Goal: Find specific page/section

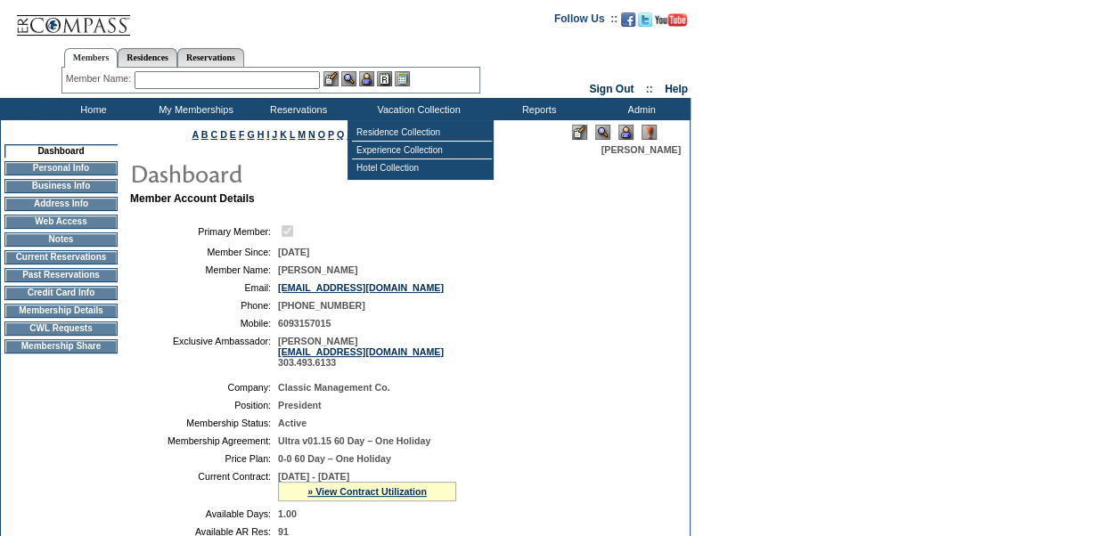
click at [626, 133] on img at bounding box center [625, 132] width 15 height 15
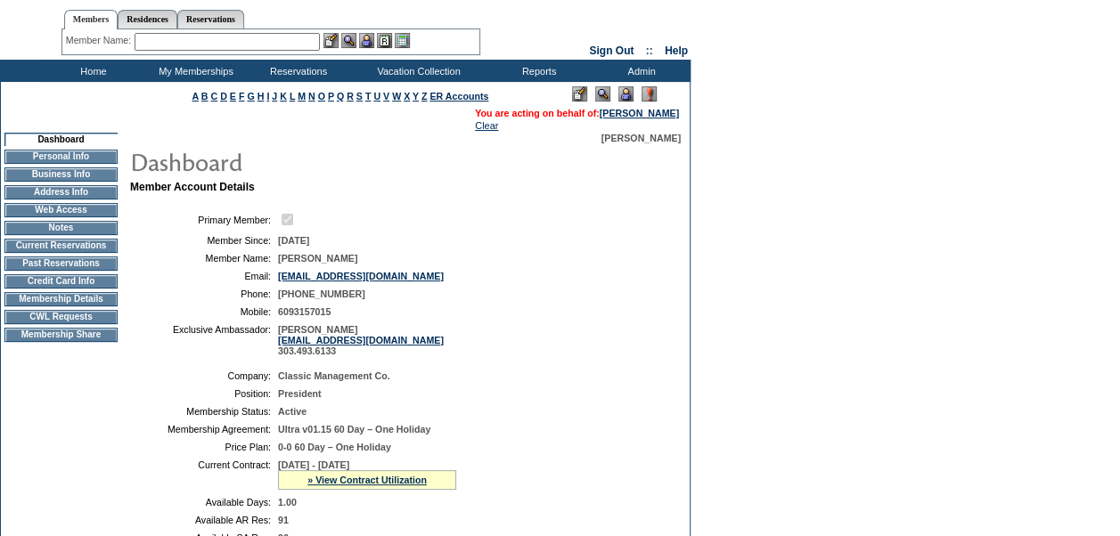
scroll to position [32, 0]
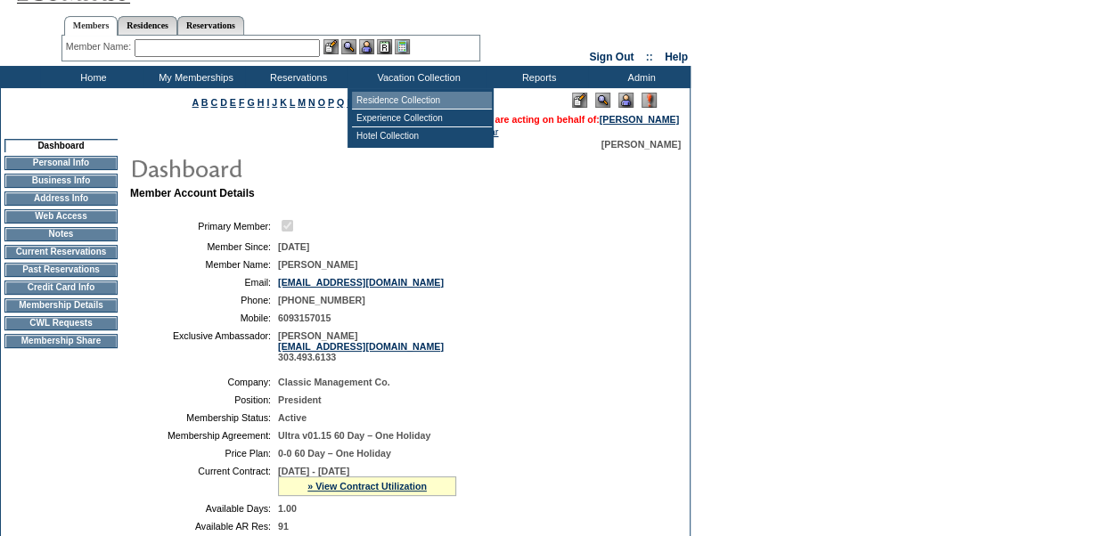
click at [382, 96] on td "Residence Collection" at bounding box center [422, 101] width 140 height 18
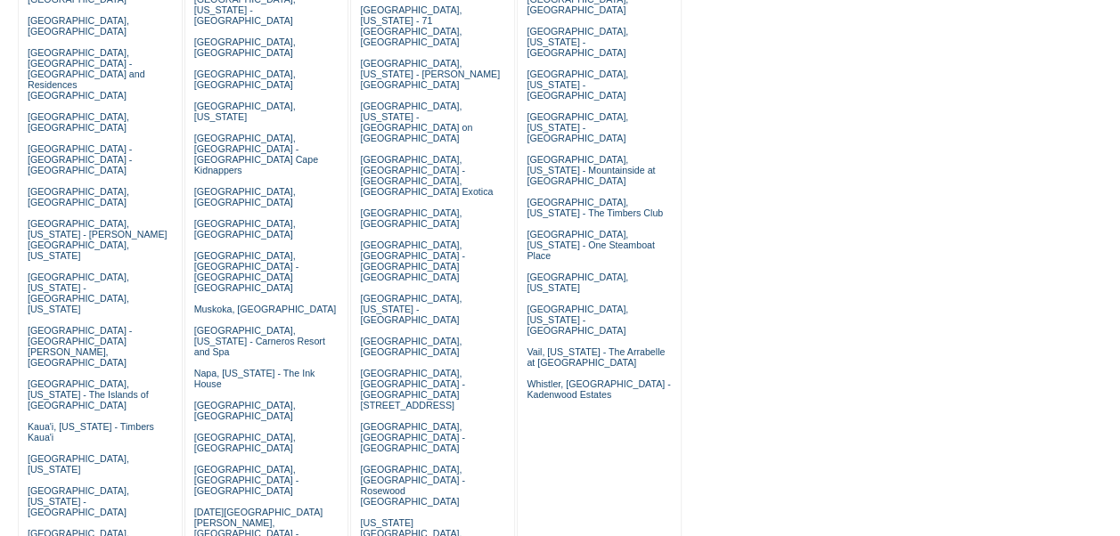
scroll to position [289, 0]
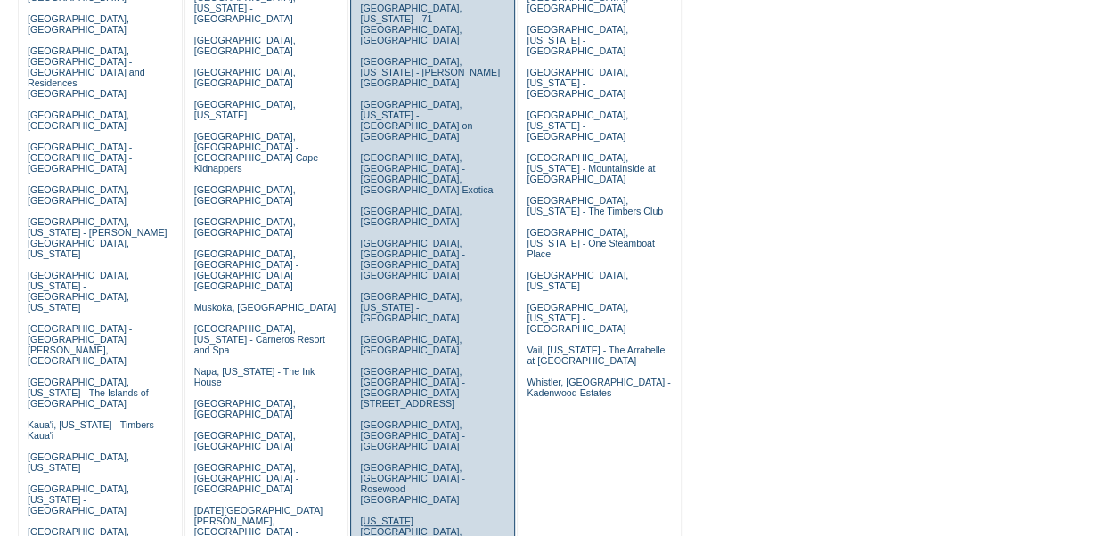
click at [424, 516] on link "[US_STATE][GEOGRAPHIC_DATA], [US_STATE][GEOGRAPHIC_DATA]" at bounding box center [411, 537] width 102 height 43
